Goal: Navigation & Orientation: Find specific page/section

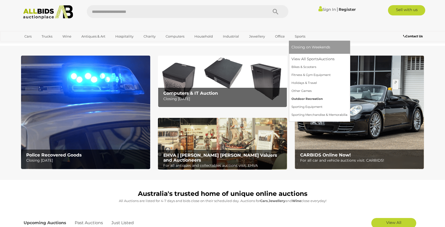
click at [303, 97] on link "Outdoor Recreation" at bounding box center [320, 99] width 56 height 8
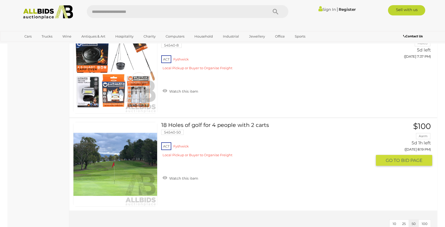
scroll to position [370, 0]
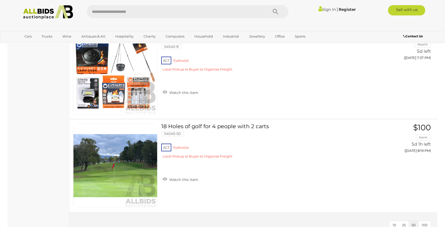
click at [48, 8] on img at bounding box center [48, 12] width 56 height 14
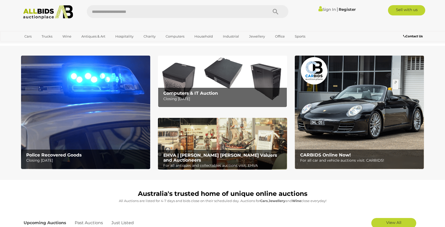
click at [225, 100] on p "Closing Tuesday 16th September" at bounding box center [223, 99] width 121 height 6
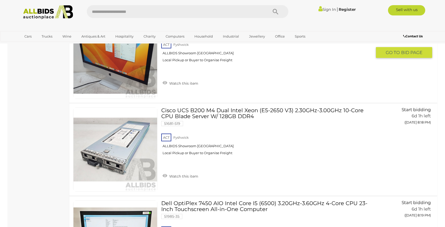
scroll to position [4656, 0]
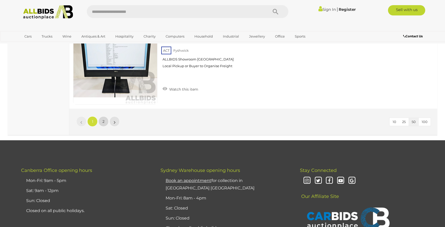
click at [103, 122] on span "2" at bounding box center [104, 121] width 2 height 5
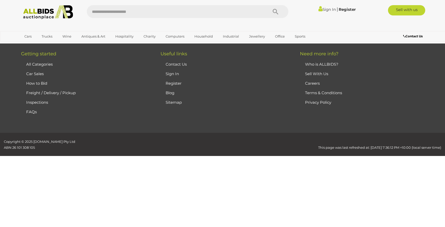
scroll to position [72, 0]
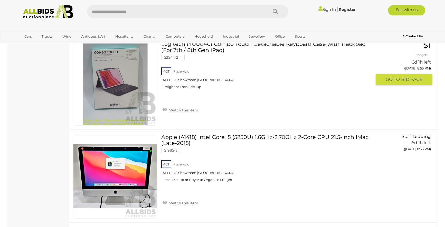
scroll to position [2076, 0]
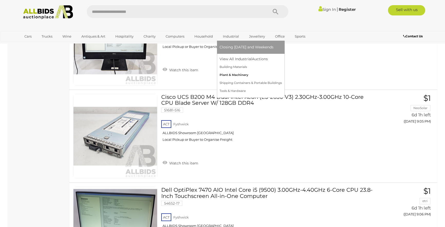
click at [236, 74] on link "Plant & Machinery" at bounding box center [251, 75] width 62 height 8
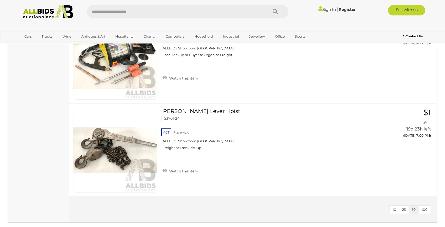
scroll to position [370, 0]
